Goal: Information Seeking & Learning: Learn about a topic

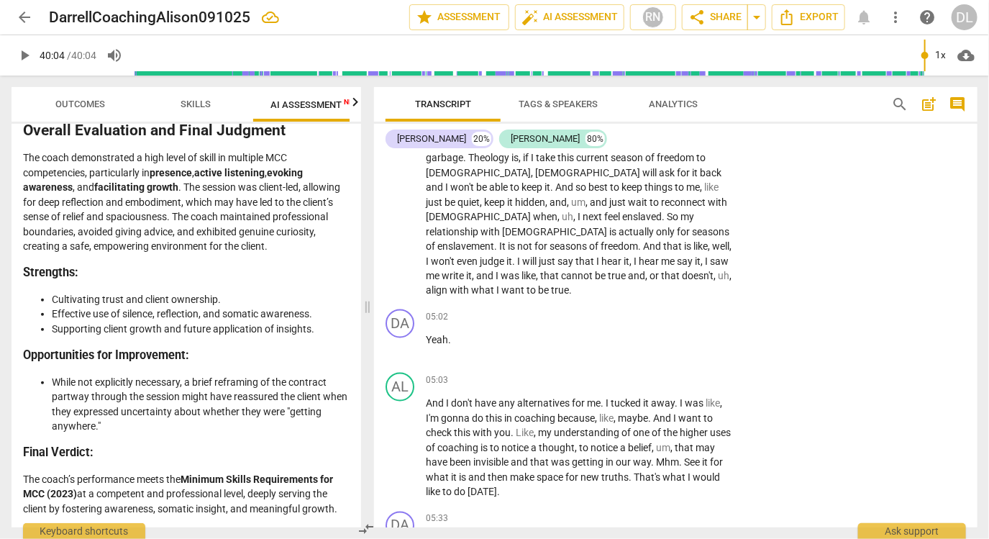
scroll to position [1002, 0]
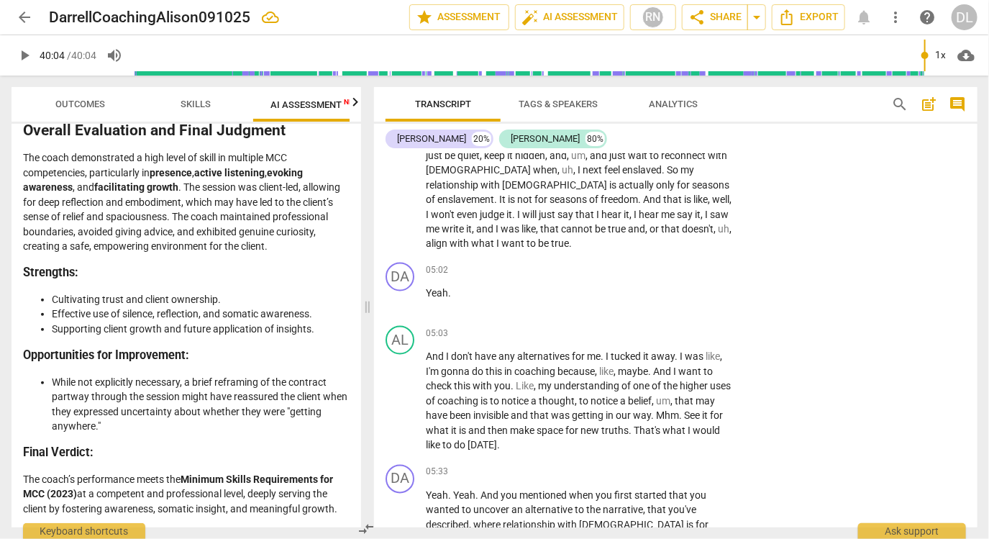
click at [24, 23] on span "arrow_back" at bounding box center [24, 17] width 17 height 17
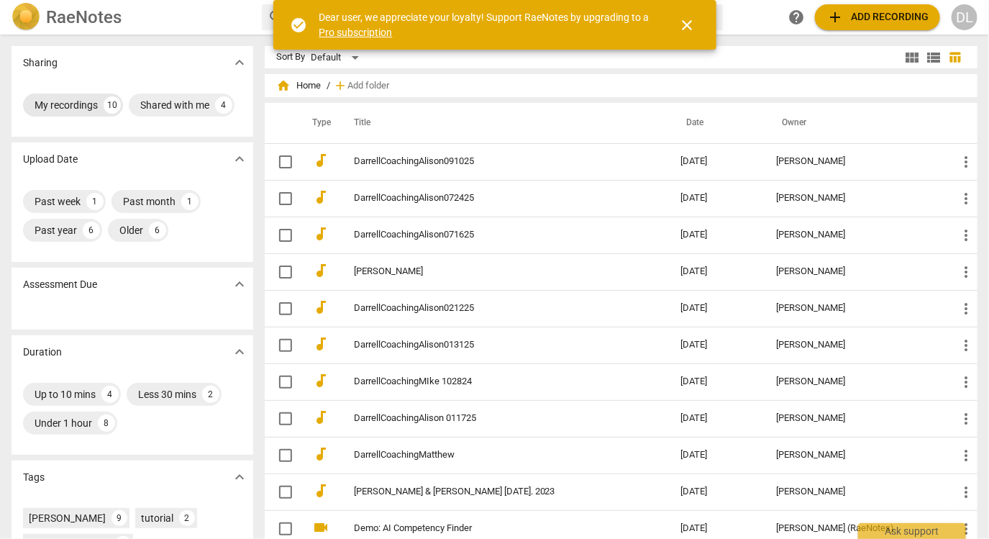
click at [102, 101] on div "My recordings 10" at bounding box center [73, 104] width 100 height 23
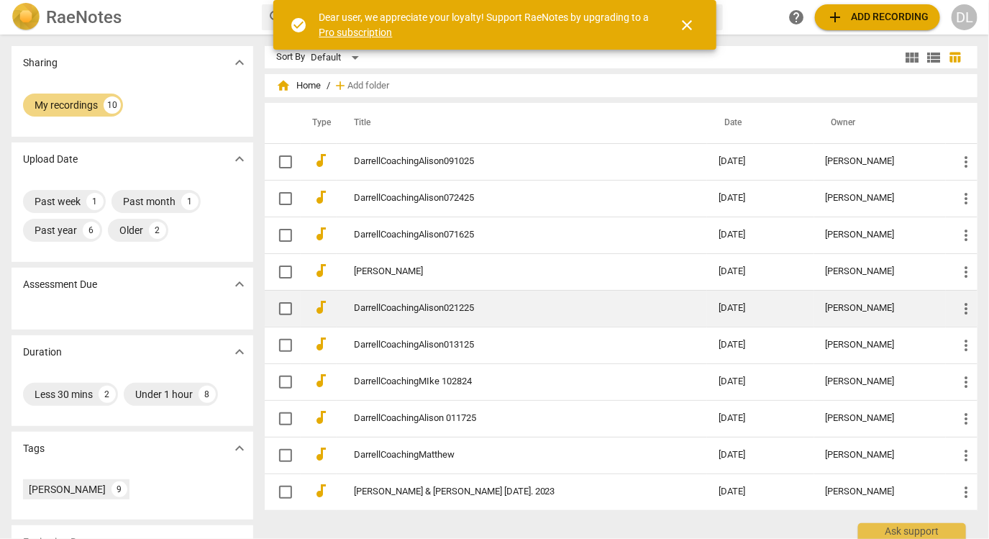
scroll to position [2, 0]
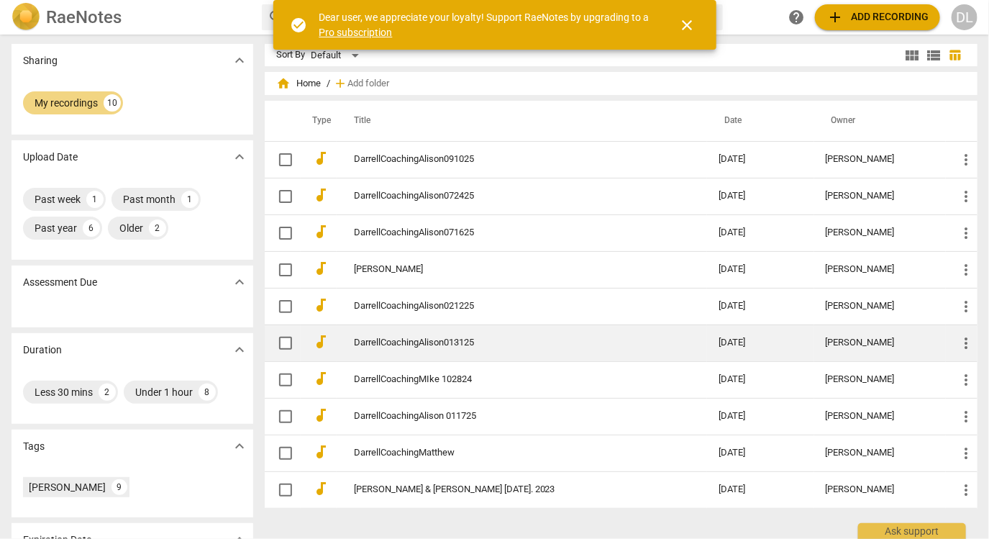
click at [418, 344] on link "DarrellCoachingAlison013125" at bounding box center [510, 342] width 313 height 11
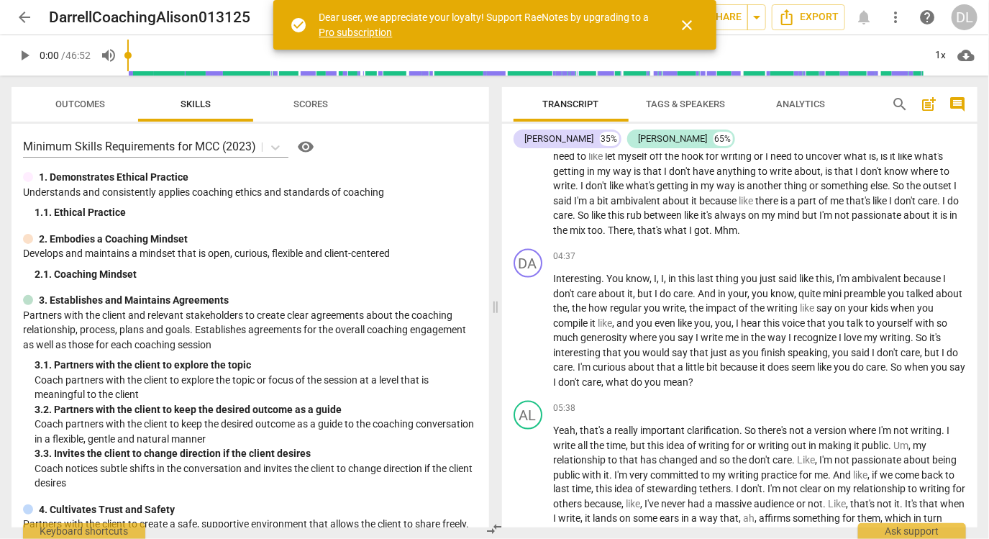
scroll to position [732, 0]
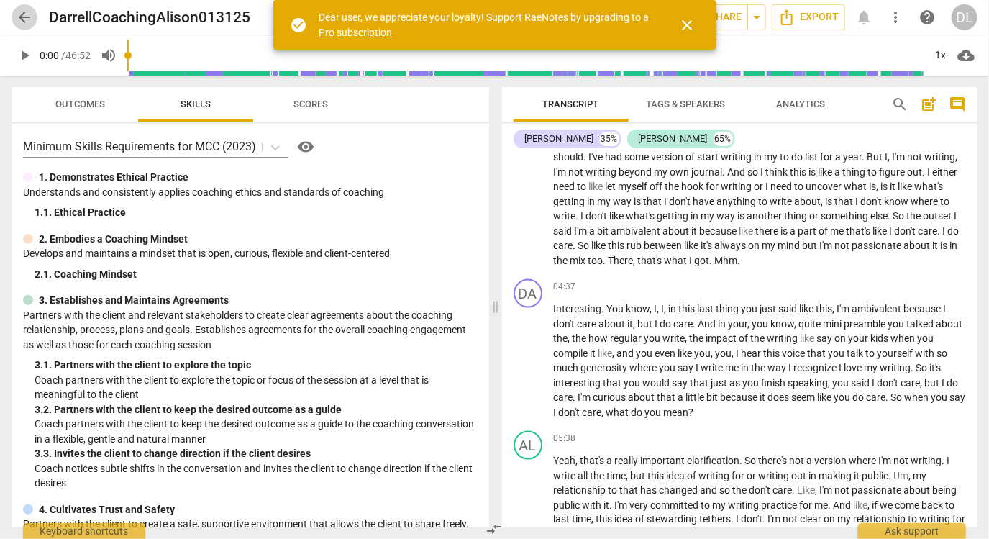
click at [19, 17] on span "arrow_back" at bounding box center [24, 17] width 17 height 17
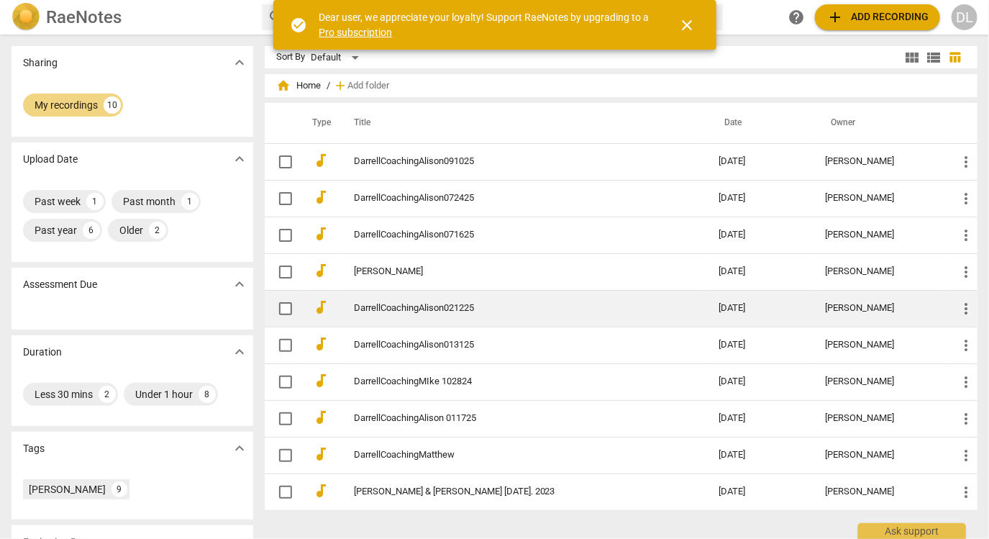
click at [456, 306] on link "DarrellCoachingAlison021225" at bounding box center [510, 308] width 313 height 11
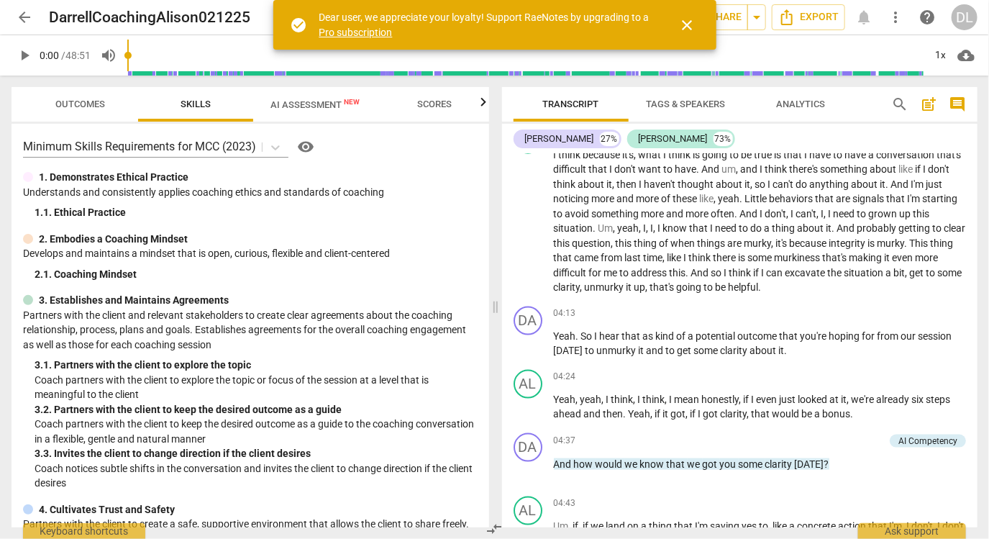
scroll to position [724, 0]
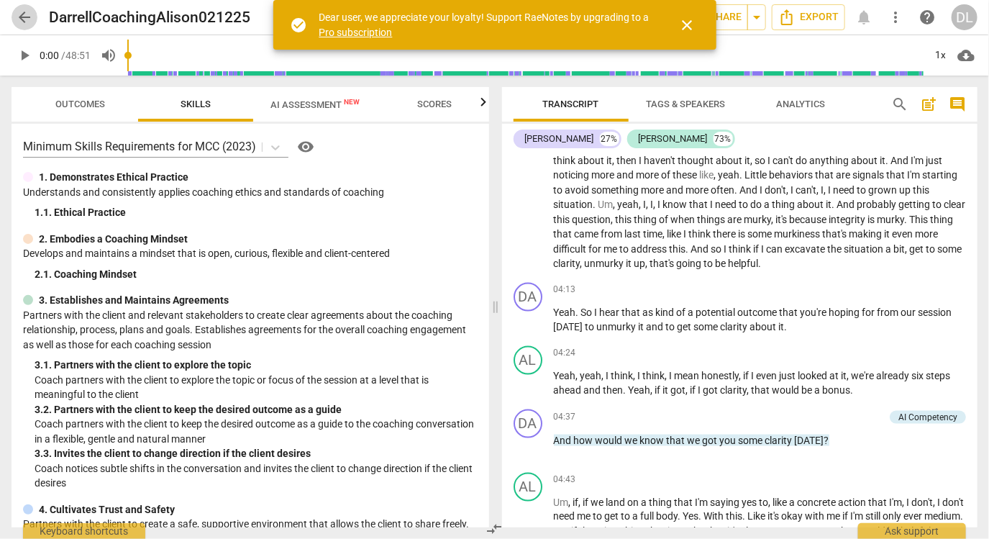
click at [22, 14] on span "arrow_back" at bounding box center [24, 17] width 17 height 17
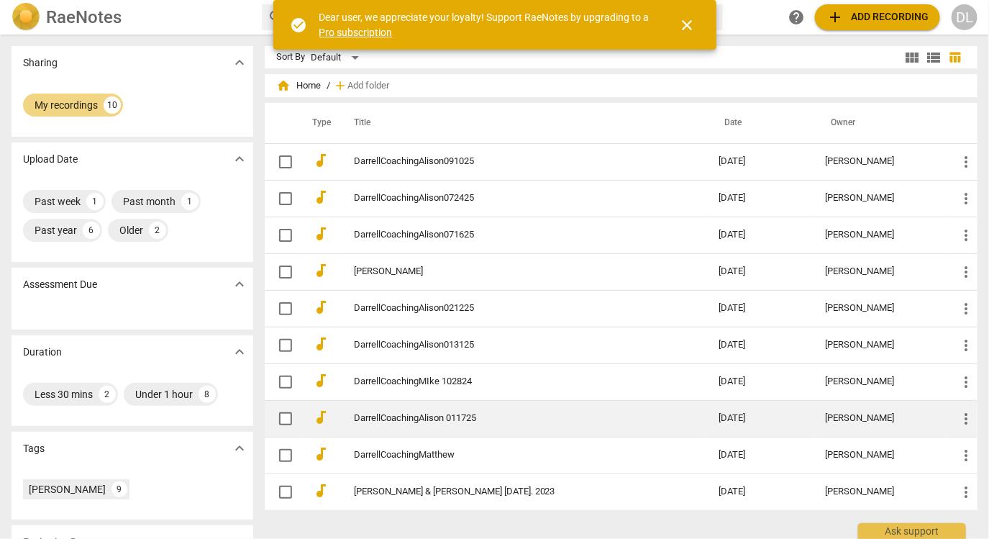
click at [481, 416] on link "DarrellCoachingAlison 011725" at bounding box center [510, 418] width 313 height 11
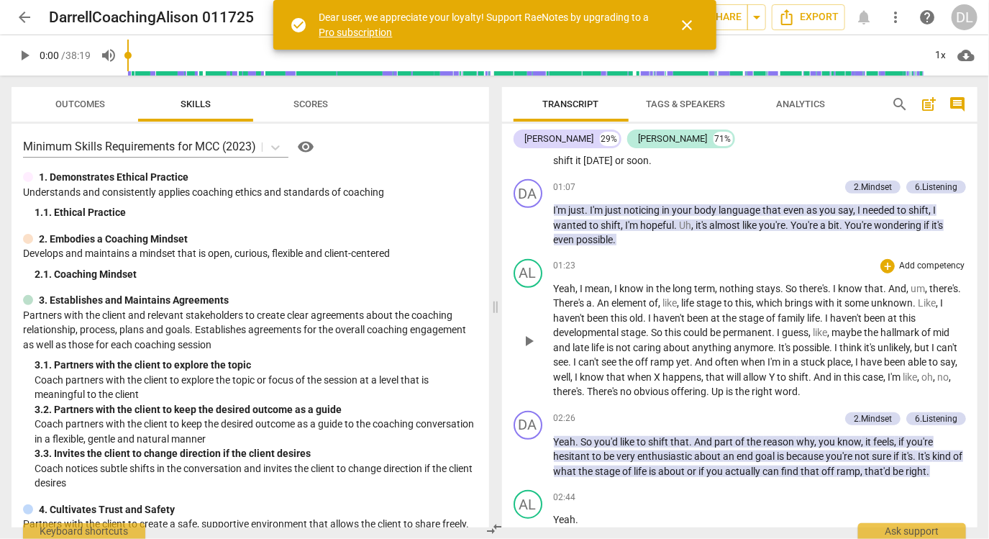
scroll to position [300, 0]
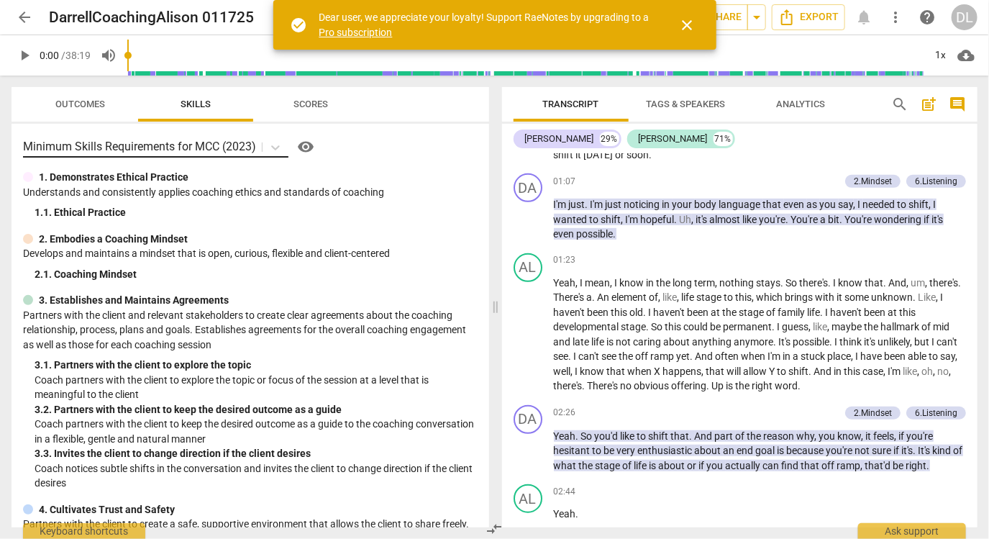
click at [134, 149] on p "Minimum Skills Requirements for MCC (2023)" at bounding box center [139, 146] width 233 height 17
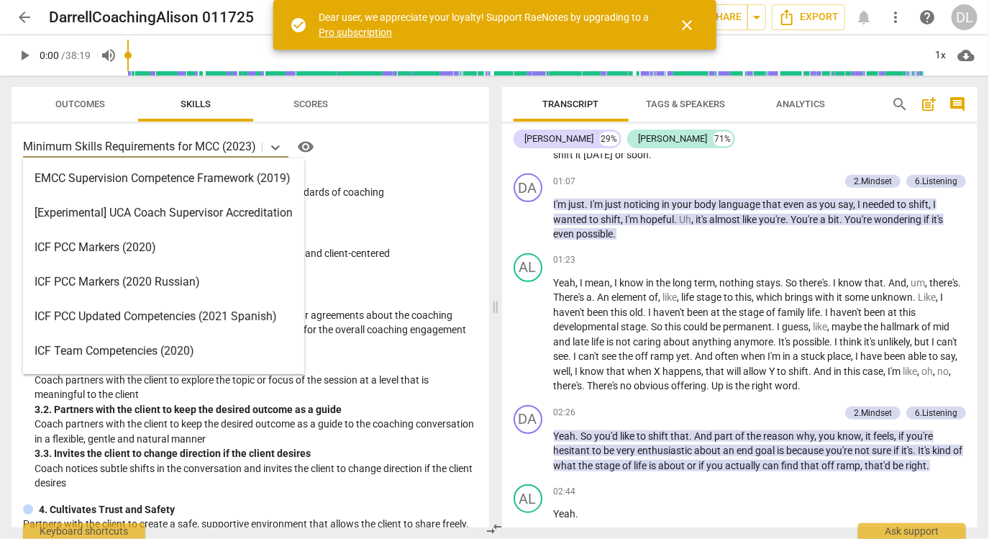
click at [139, 250] on div "ICF PCC Markers (2020)" at bounding box center [163, 247] width 281 height 35
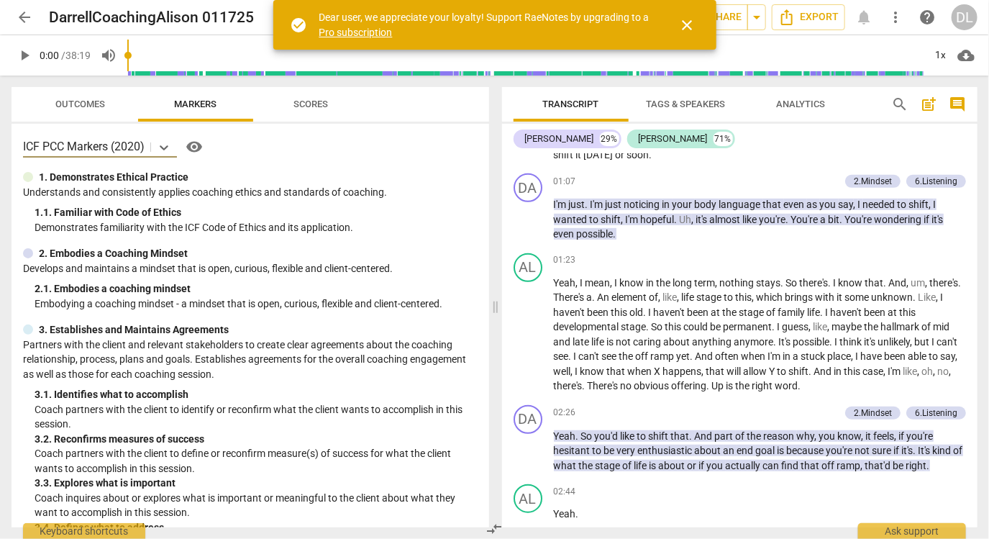
click at [17, 17] on span "arrow_back" at bounding box center [24, 17] width 17 height 17
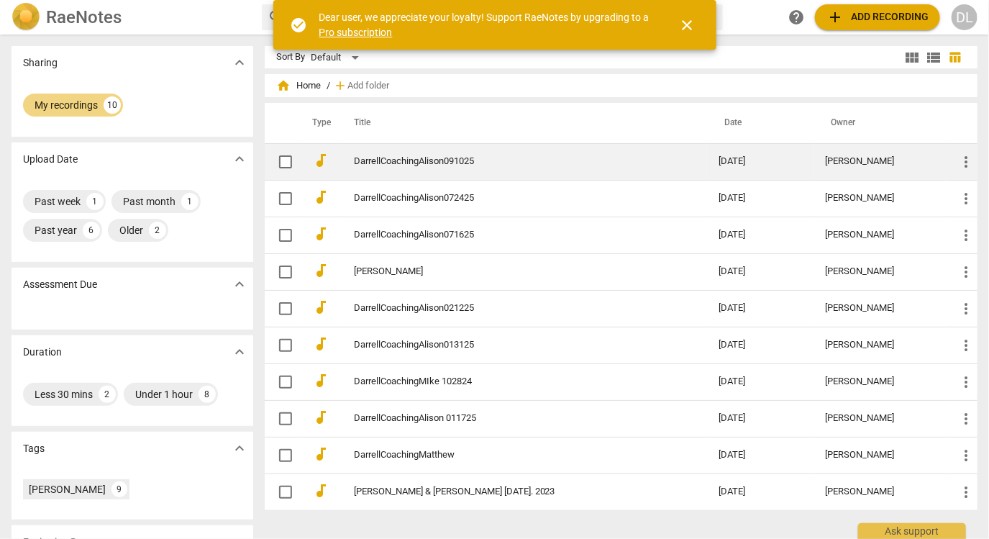
click at [411, 160] on link "DarrellCoachingAlison091025" at bounding box center [510, 161] width 313 height 11
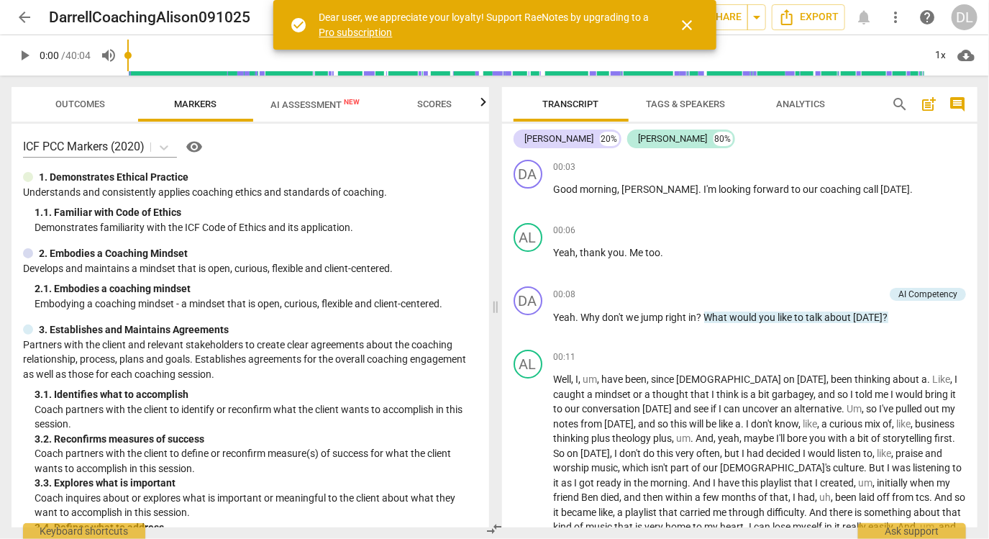
click at [687, 24] on span "close" at bounding box center [687, 25] width 17 height 17
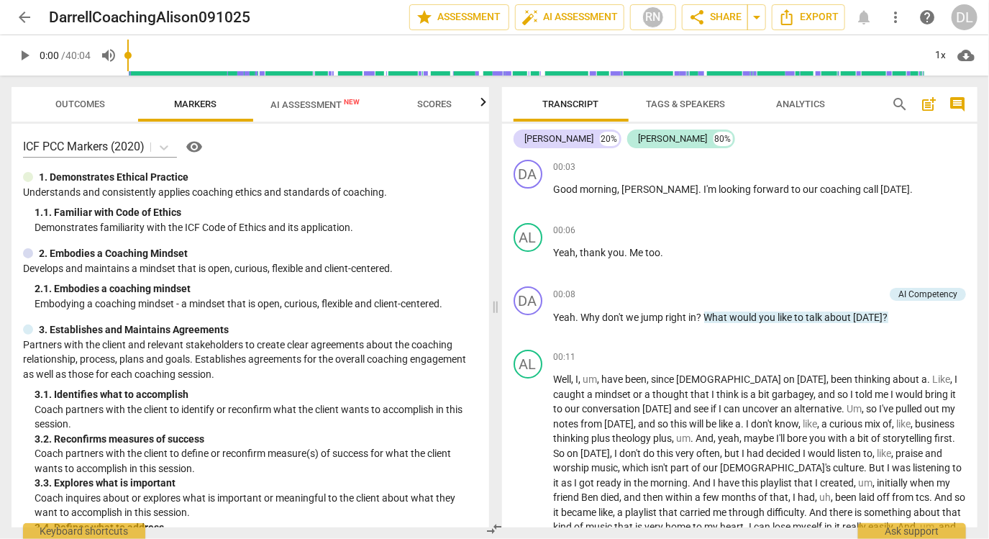
click at [322, 106] on span "AI Assessment New" at bounding box center [314, 104] width 89 height 11
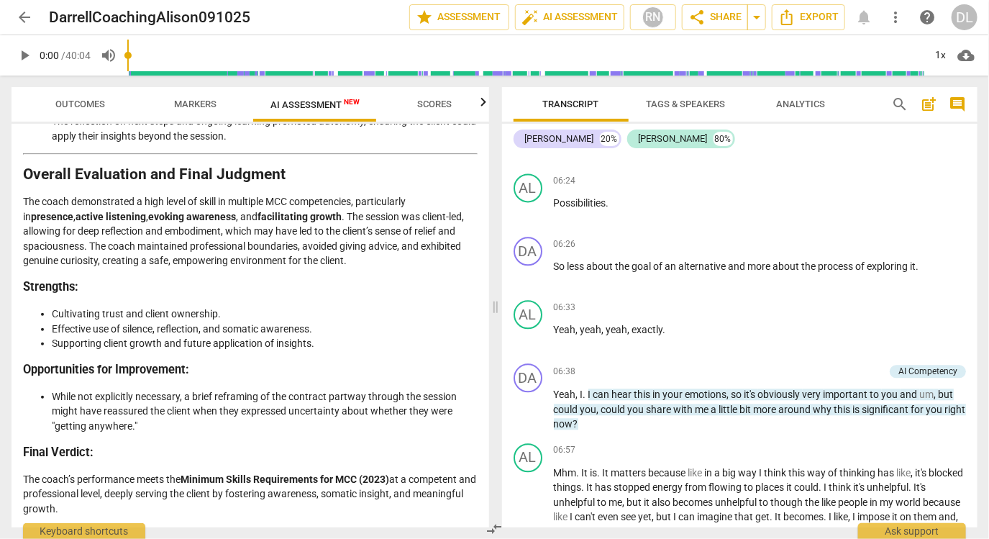
scroll to position [1304, 0]
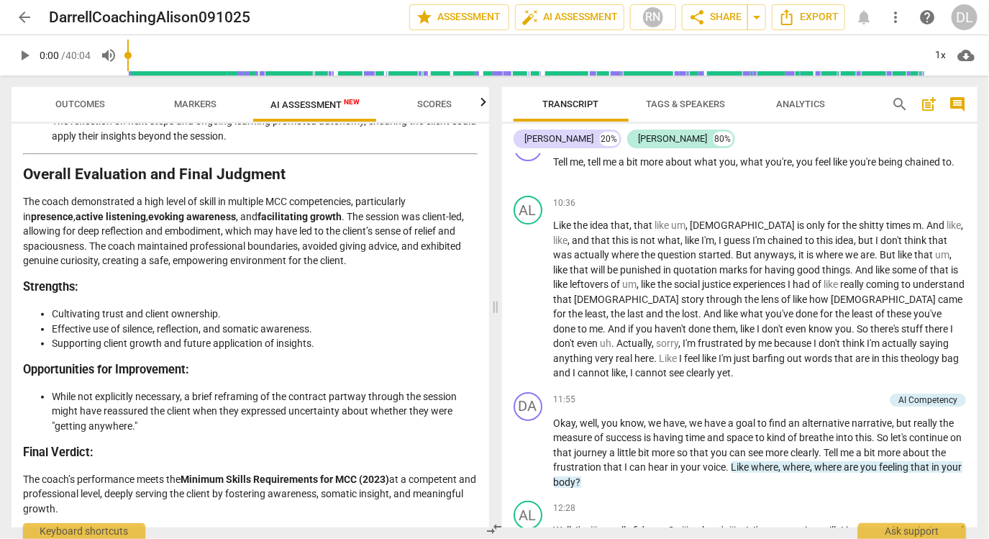
scroll to position [2918, 0]
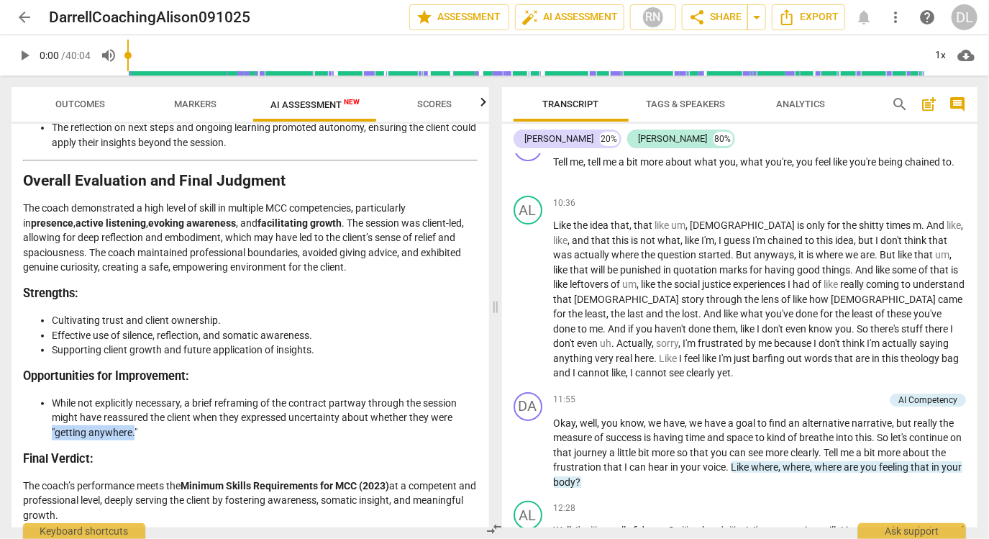
drag, startPoint x: 135, startPoint y: 444, endPoint x: 42, endPoint y: 439, distance: 92.9
click at [42, 439] on ul "While not explicitly necessary, a brief reframing of the contract partway throu…" at bounding box center [250, 418] width 454 height 45
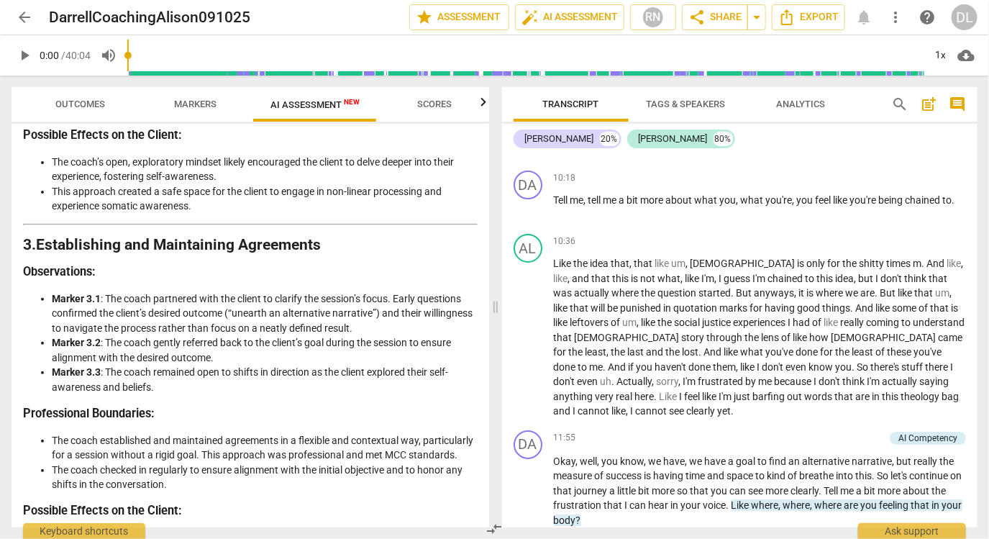
scroll to position [699, 0]
